Goal: Check status: Check status

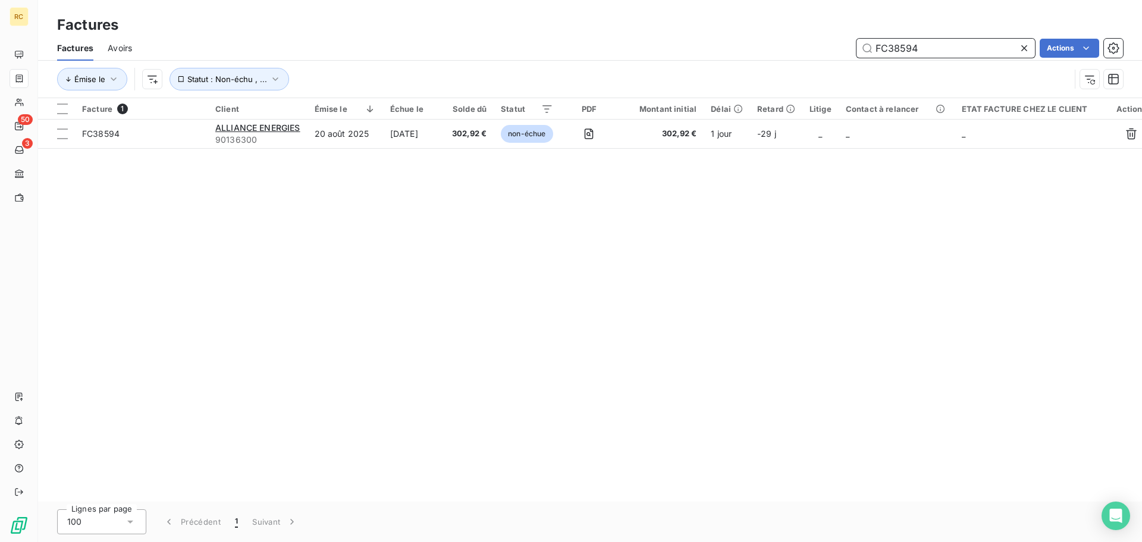
click at [938, 49] on input "FC38594" at bounding box center [946, 48] width 178 height 19
type input "v"
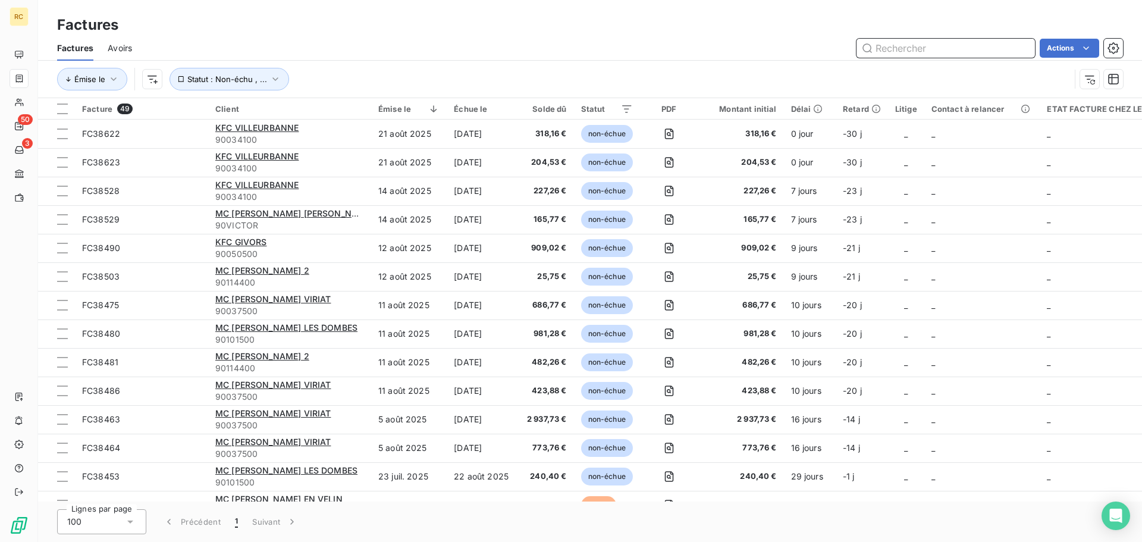
paste input "FC38596"
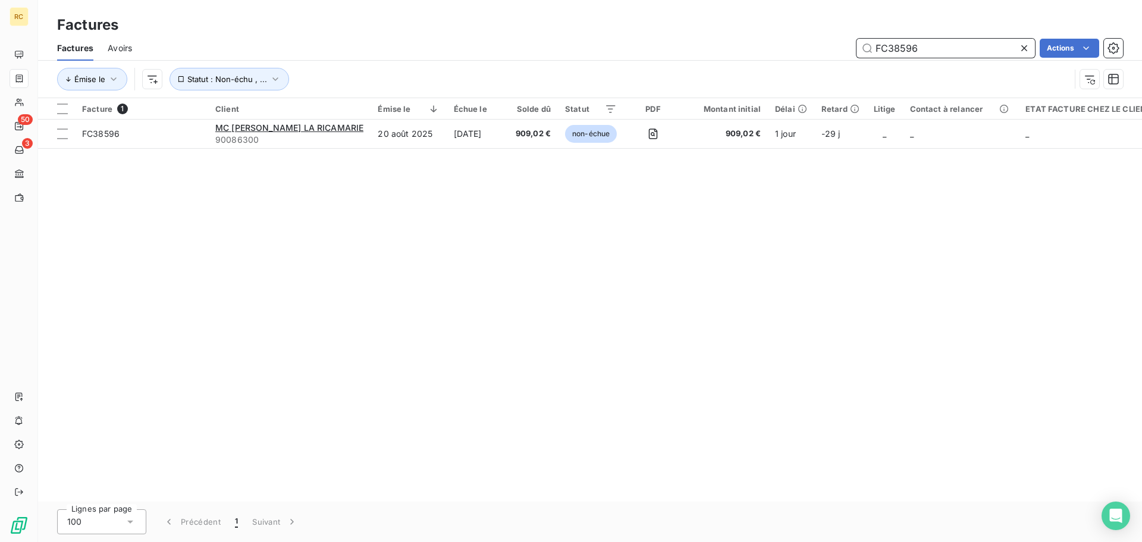
click at [954, 49] on input "FC38596" at bounding box center [946, 48] width 178 height 19
paste input "54"
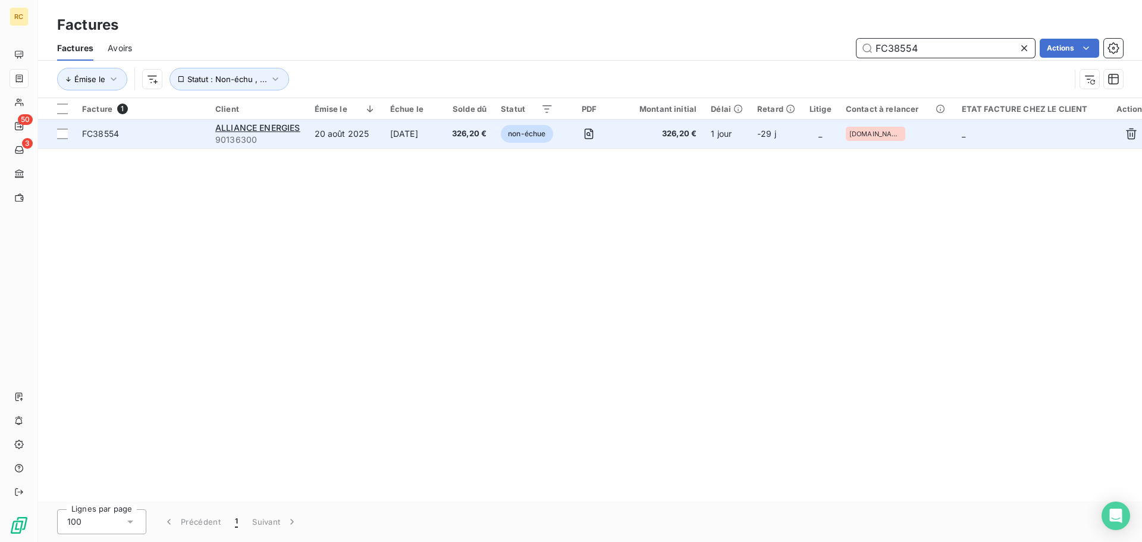
type input "FC38554"
click at [115, 137] on span "FC38554" at bounding box center [100, 134] width 37 height 10
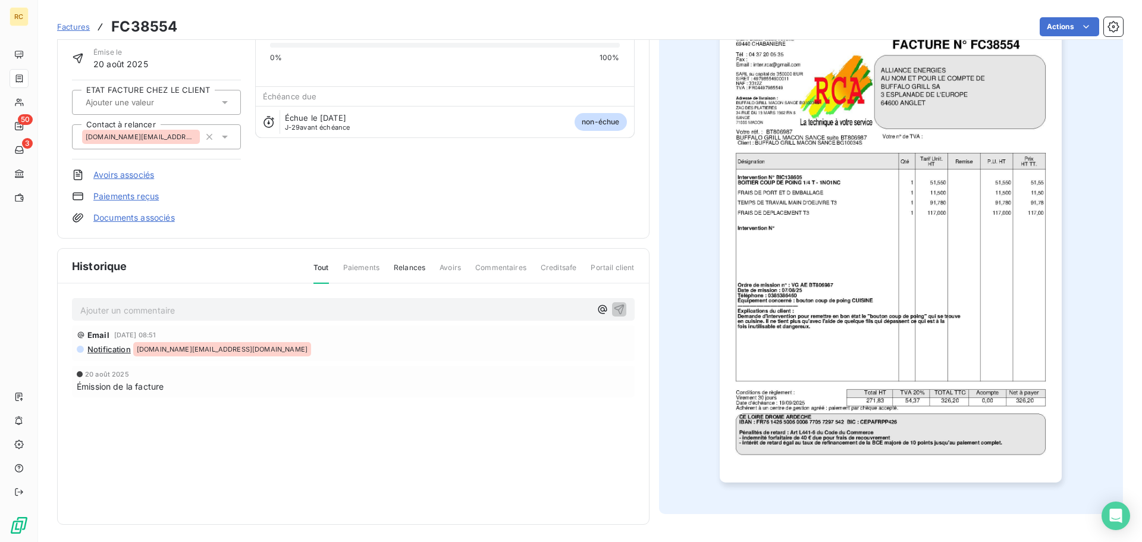
scroll to position [82, 0]
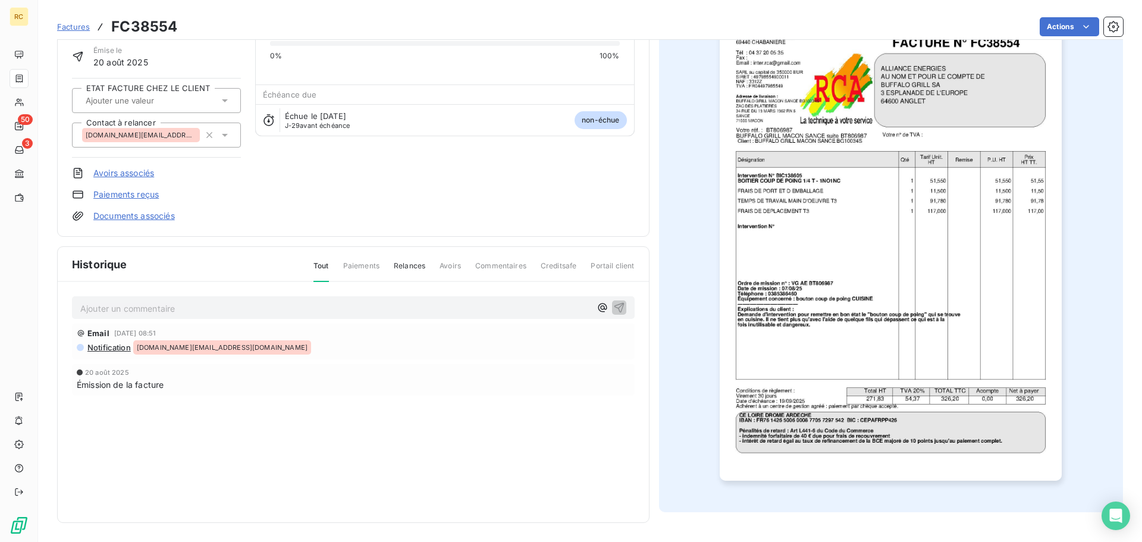
click at [114, 214] on link "Documents associés" at bounding box center [134, 216] width 82 height 12
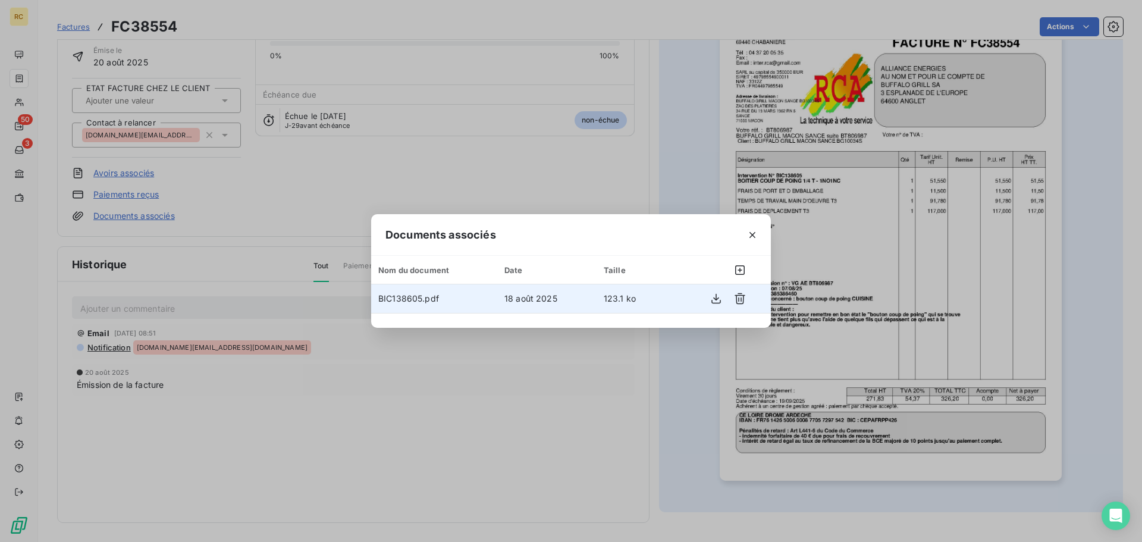
click at [405, 299] on span "BIC138605.pdf" at bounding box center [408, 298] width 61 height 10
click at [719, 297] on icon "button" at bounding box center [716, 299] width 12 height 12
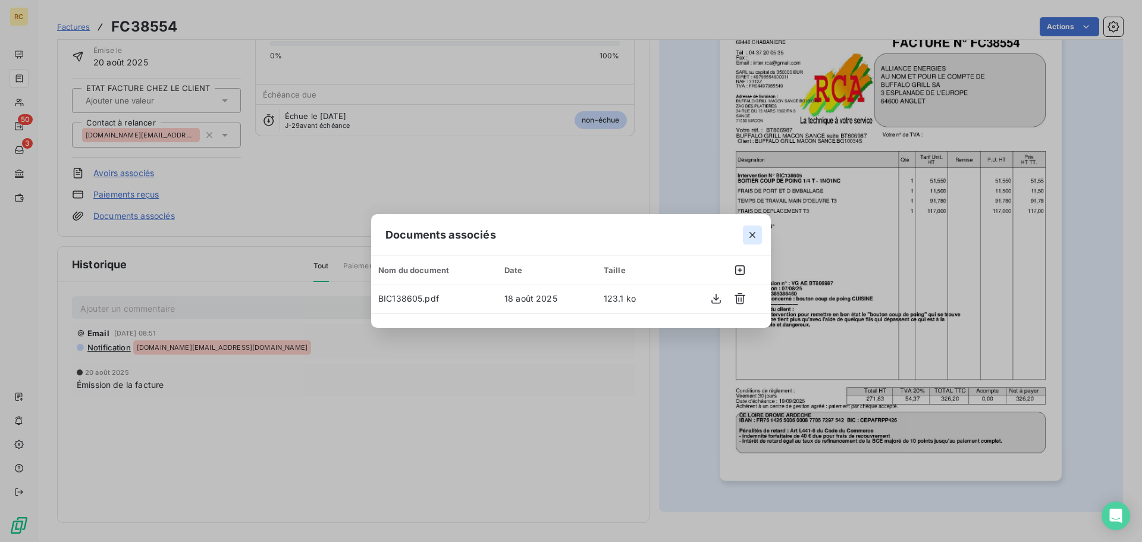
click at [756, 234] on icon "button" at bounding box center [753, 235] width 12 height 12
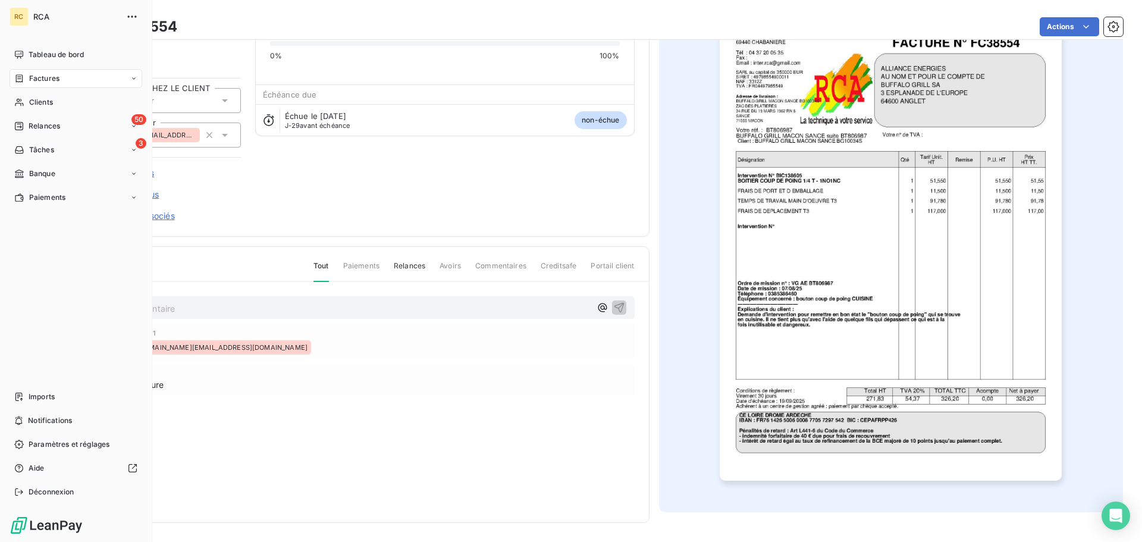
click at [30, 83] on span "Factures" at bounding box center [44, 78] width 30 height 11
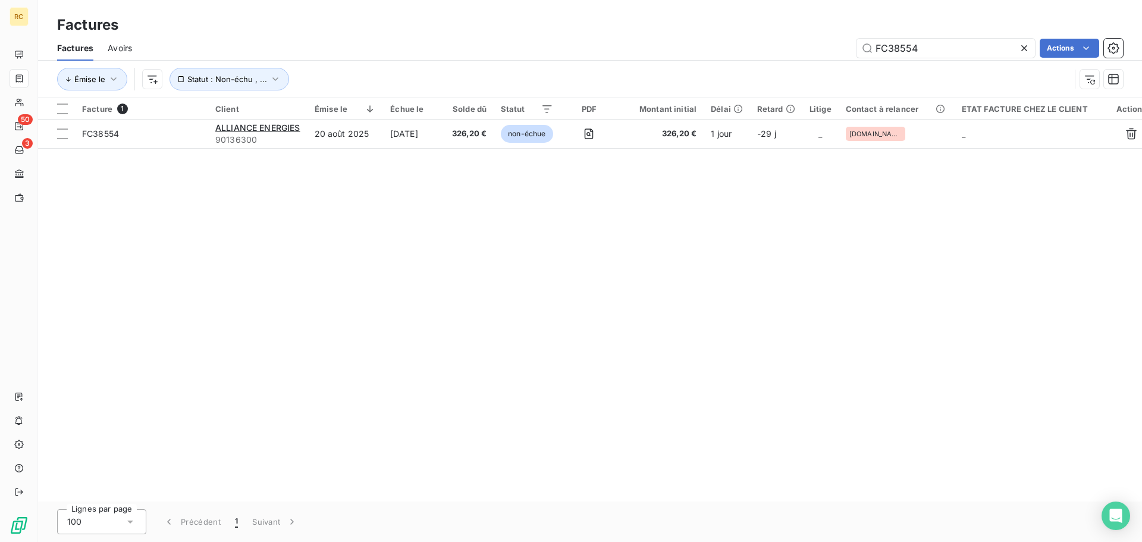
drag, startPoint x: 944, startPoint y: 47, endPoint x: 833, endPoint y: 52, distance: 111.4
click at [833, 52] on div "FC38554 Actions" at bounding box center [634, 48] width 977 height 19
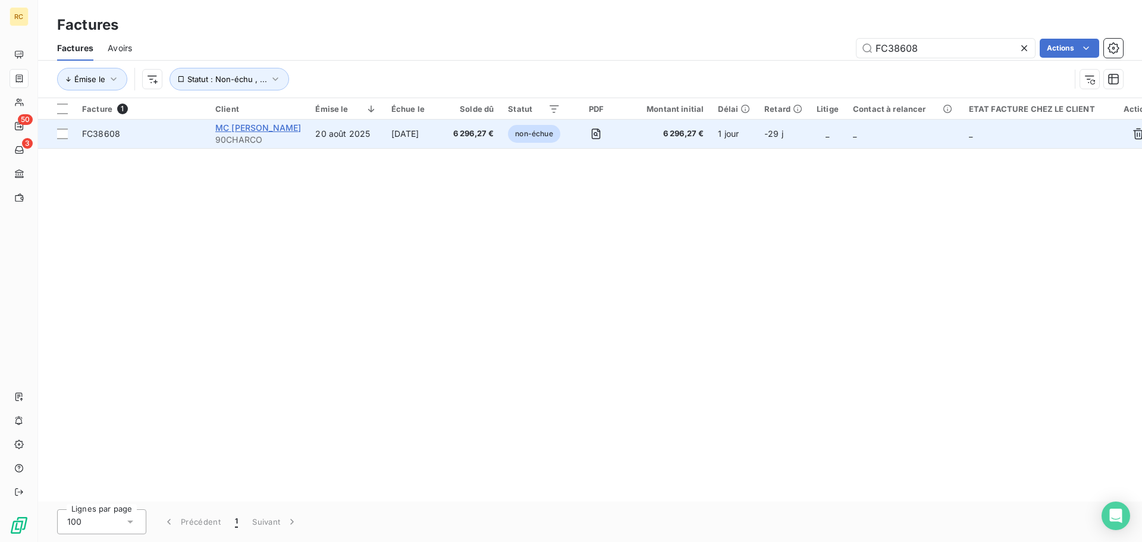
type input "FC38608"
click at [301, 124] on span "MC [PERSON_NAME]" at bounding box center [258, 128] width 86 height 10
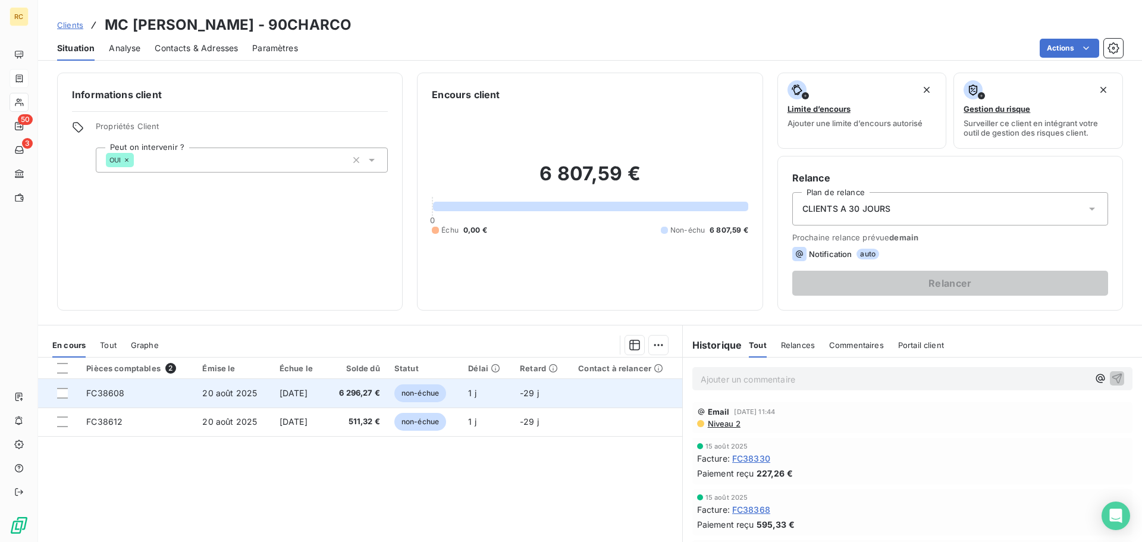
click at [375, 395] on span "6 296,27 €" at bounding box center [356, 393] width 47 height 12
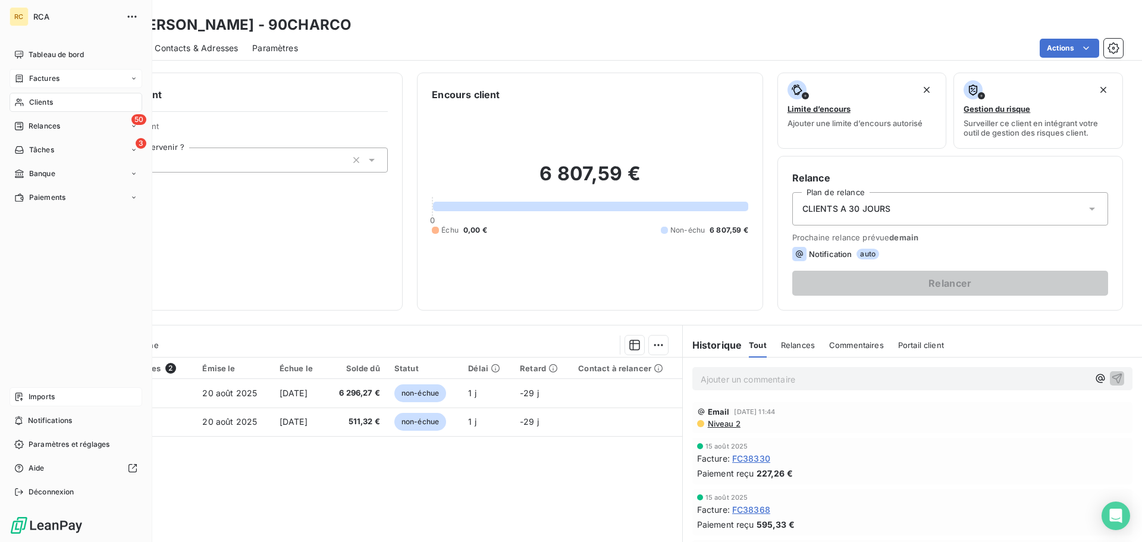
click at [30, 391] on span "Imports" at bounding box center [42, 396] width 26 height 11
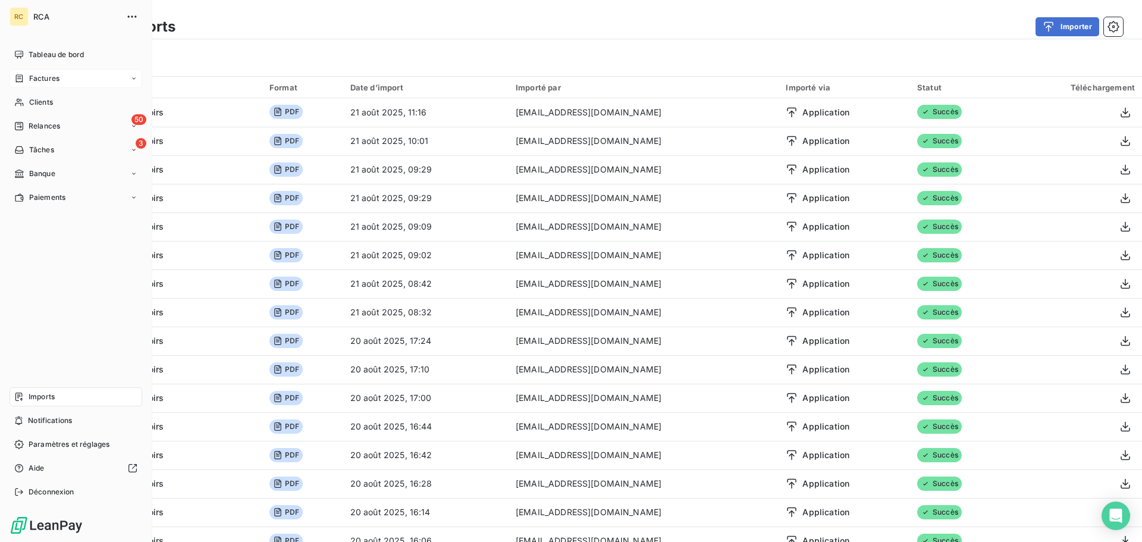
click at [14, 79] on div "Factures" at bounding box center [76, 78] width 133 height 19
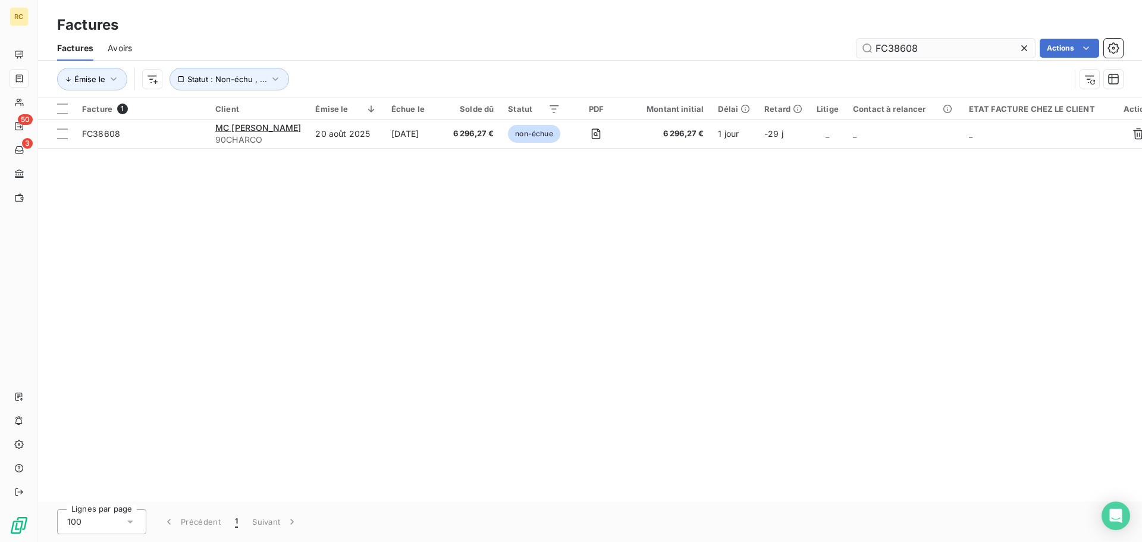
click at [925, 46] on input "FC38608" at bounding box center [946, 48] width 178 height 19
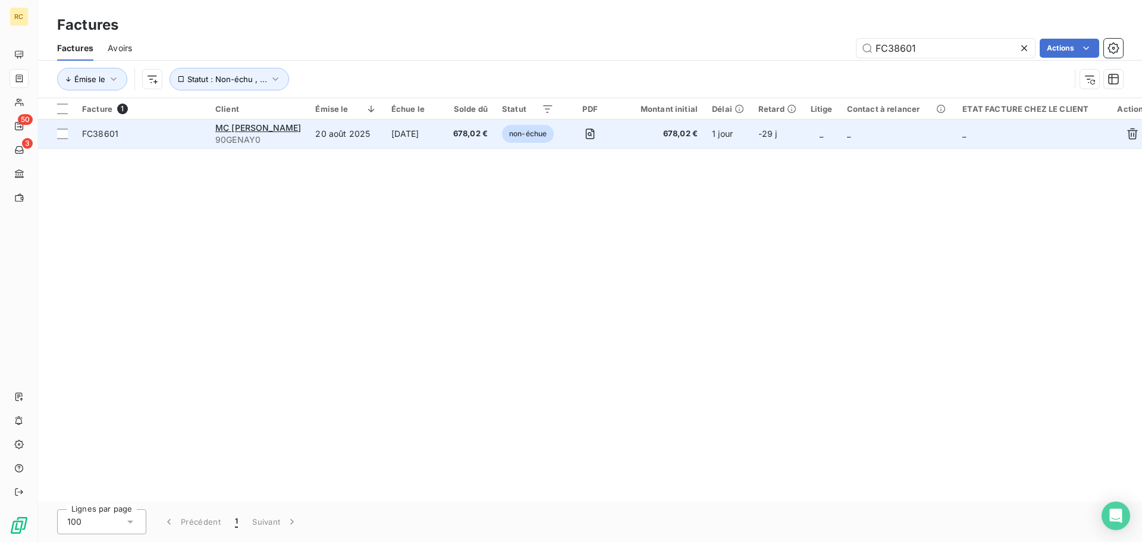
type input "FC38601"
click at [108, 131] on span "FC38601" at bounding box center [100, 134] width 36 height 10
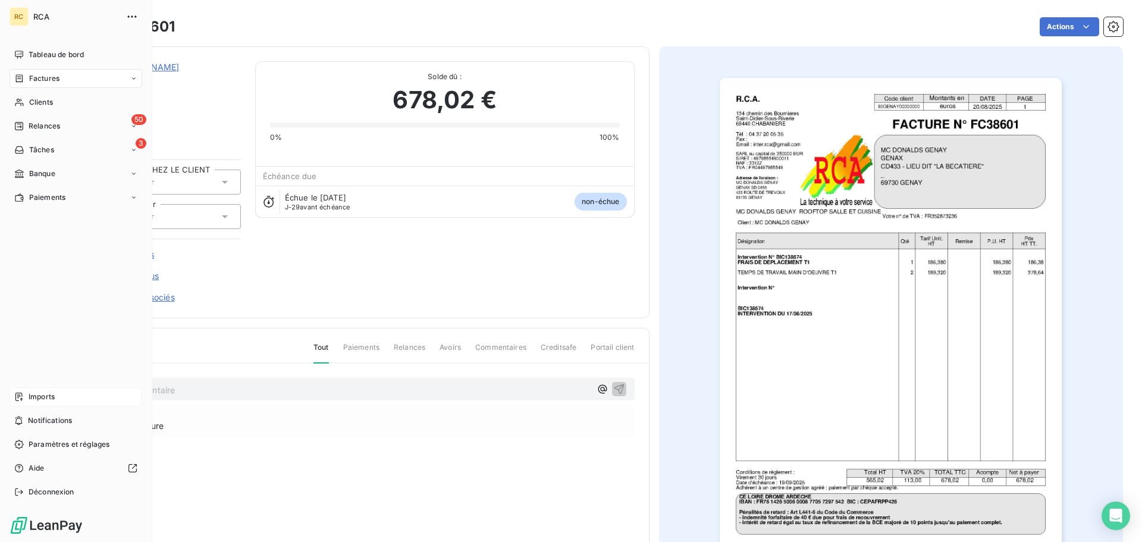
click at [23, 396] on icon at bounding box center [19, 397] width 10 height 10
